Goal: Task Accomplishment & Management: Use online tool/utility

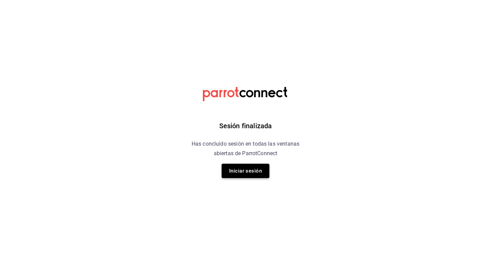
click at [247, 171] on button "Iniciar sesión" at bounding box center [246, 171] width 48 height 14
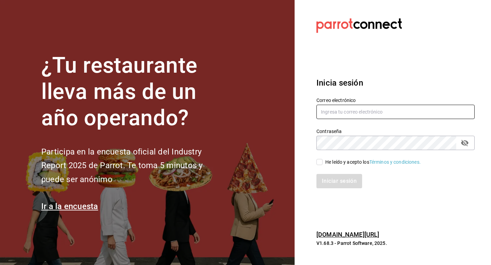
click at [340, 118] on input "text" at bounding box center [396, 112] width 158 height 14
type input "[EMAIL_ADDRESS][PERSON_NAME][DOMAIN_NAME]"
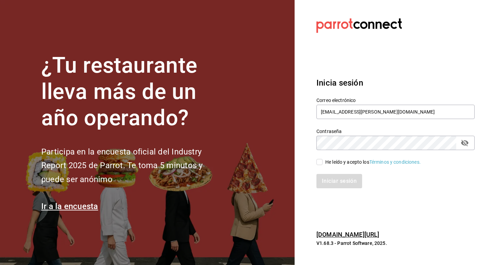
click at [318, 162] on input "He leído y acepto los Términos y condiciones." at bounding box center [320, 162] width 6 height 6
checkbox input "true"
click at [332, 181] on button "Iniciar sesión" at bounding box center [340, 181] width 46 height 14
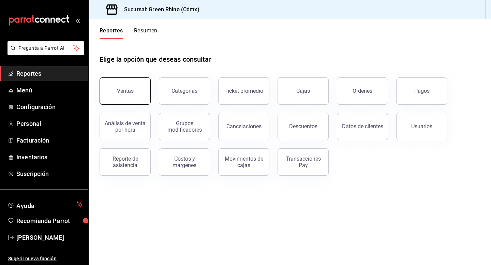
click at [126, 82] on button "Ventas" at bounding box center [125, 90] width 51 height 27
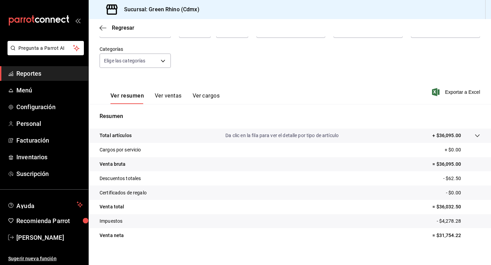
scroll to position [62, 0]
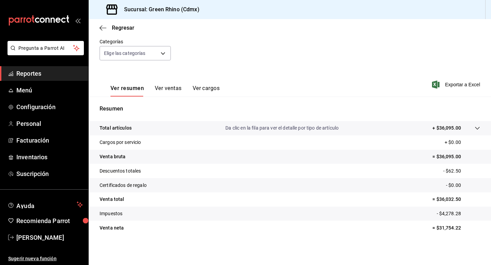
click at [48, 74] on span "Reportes" at bounding box center [49, 73] width 67 height 9
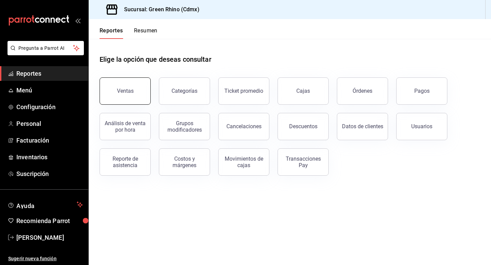
click at [145, 90] on button "Ventas" at bounding box center [125, 90] width 51 height 27
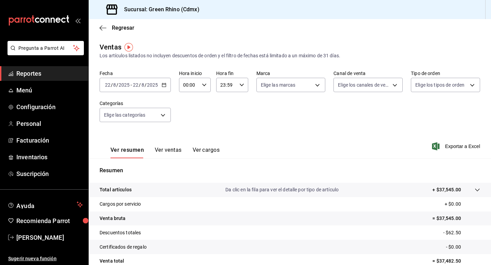
click at [36, 72] on span "Reportes" at bounding box center [49, 73] width 67 height 9
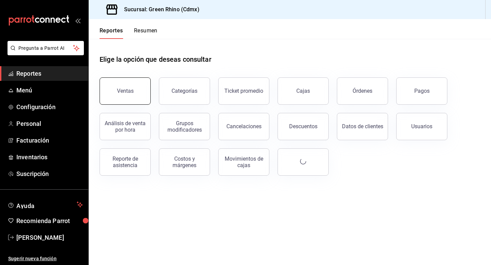
click at [122, 96] on button "Ventas" at bounding box center [125, 90] width 51 height 27
